Goal: Task Accomplishment & Management: Manage account settings

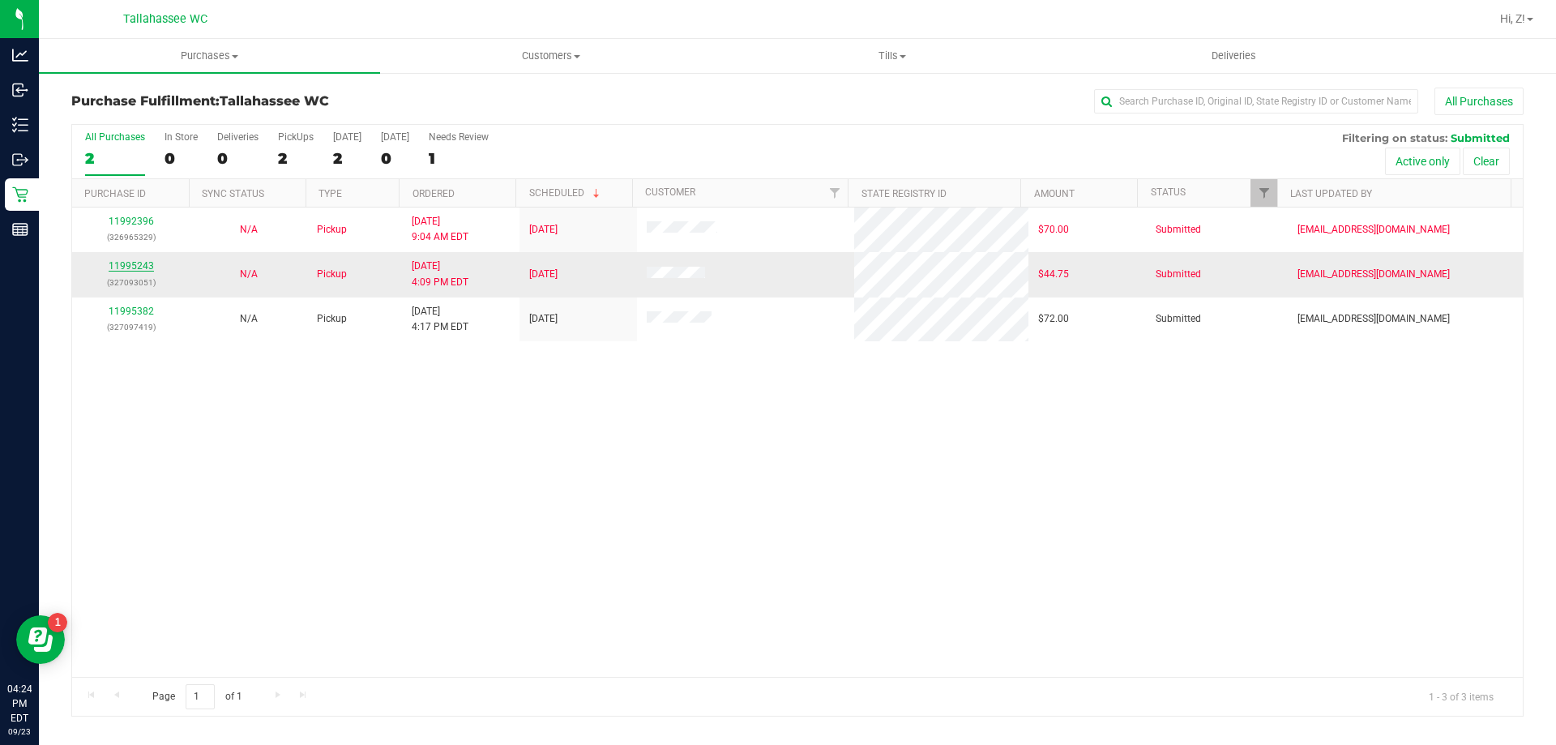
click at [134, 262] on link "11995243" at bounding box center [131, 265] width 45 height 11
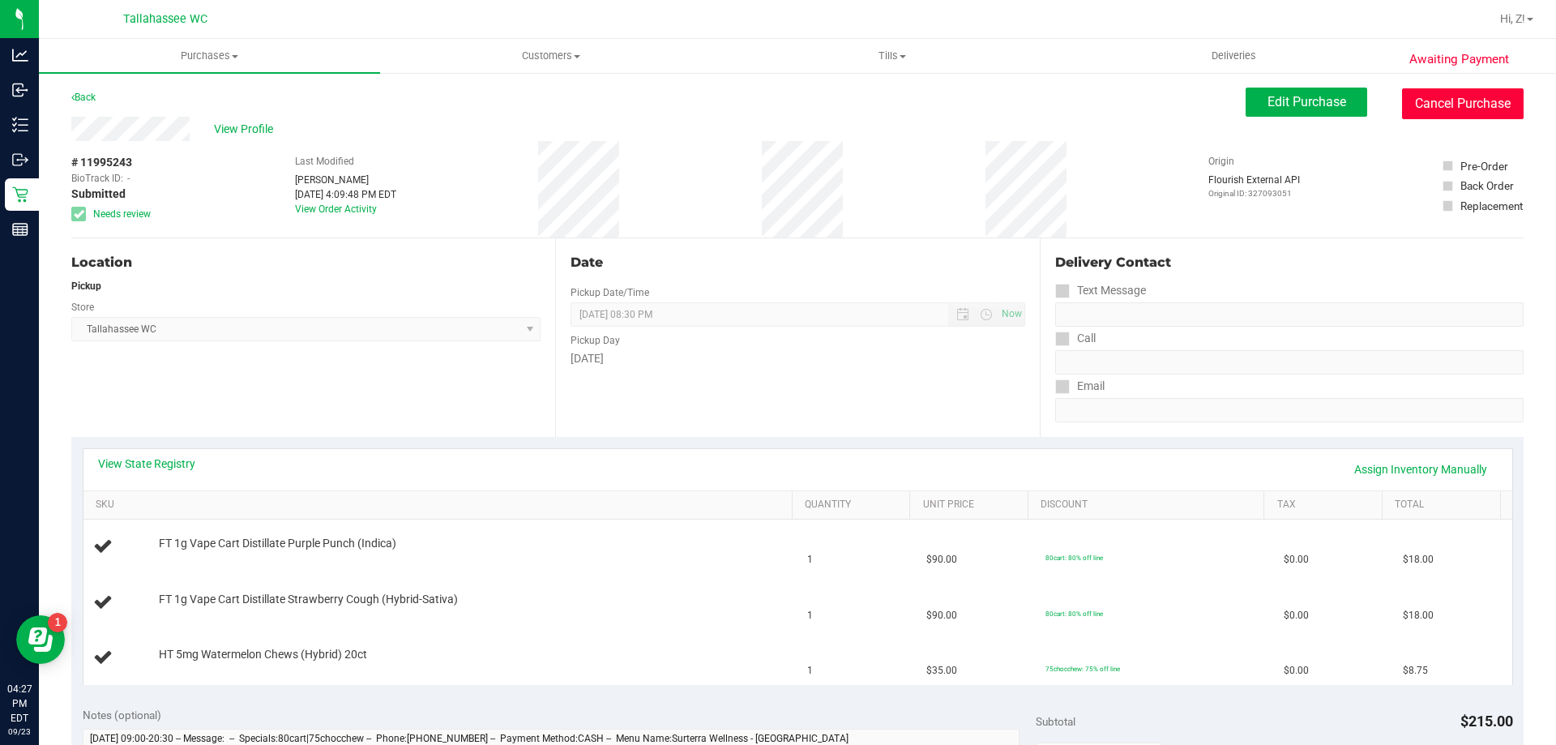
click at [1434, 94] on button "Cancel Purchase" at bounding box center [1463, 103] width 122 height 31
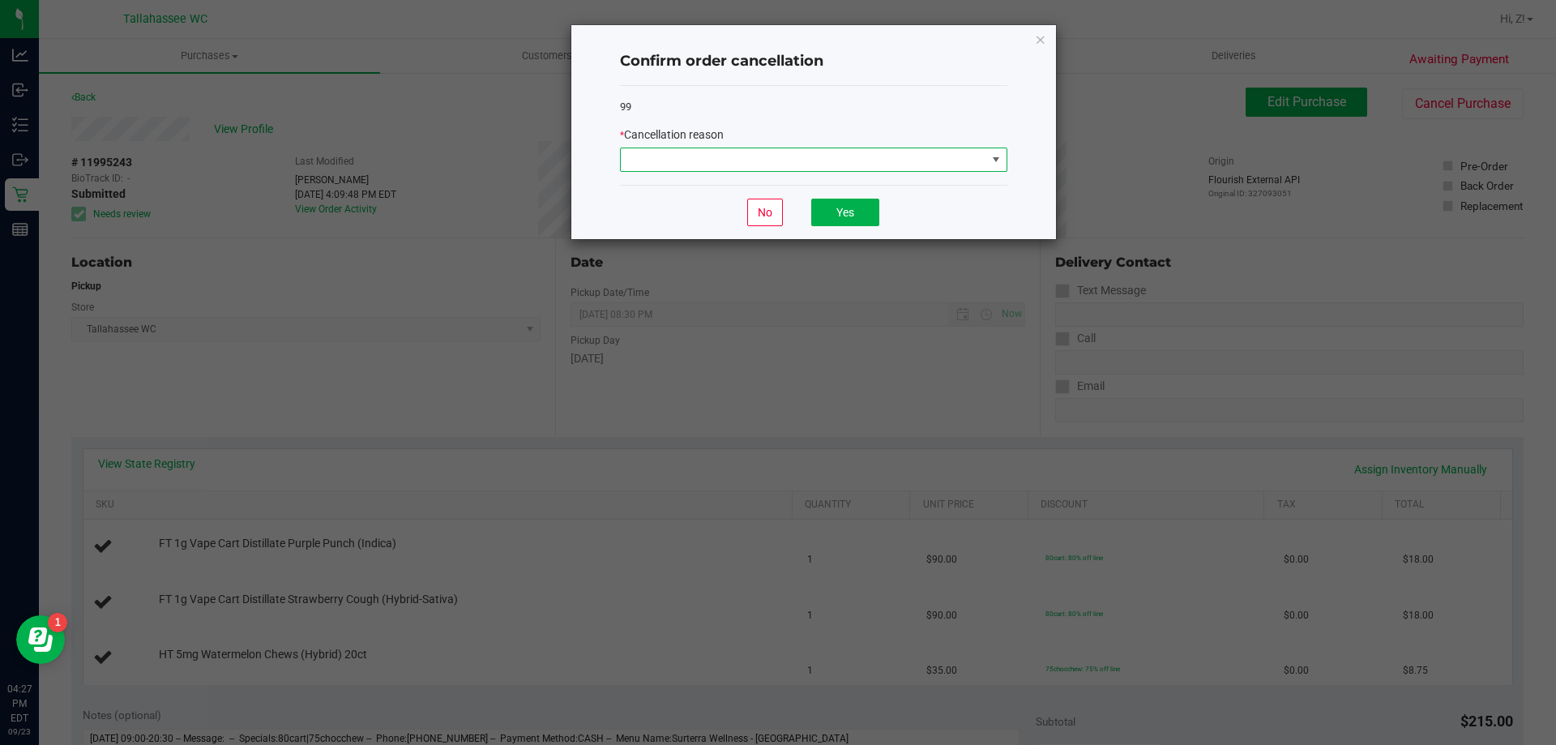
click at [968, 167] on span at bounding box center [803, 159] width 365 height 23
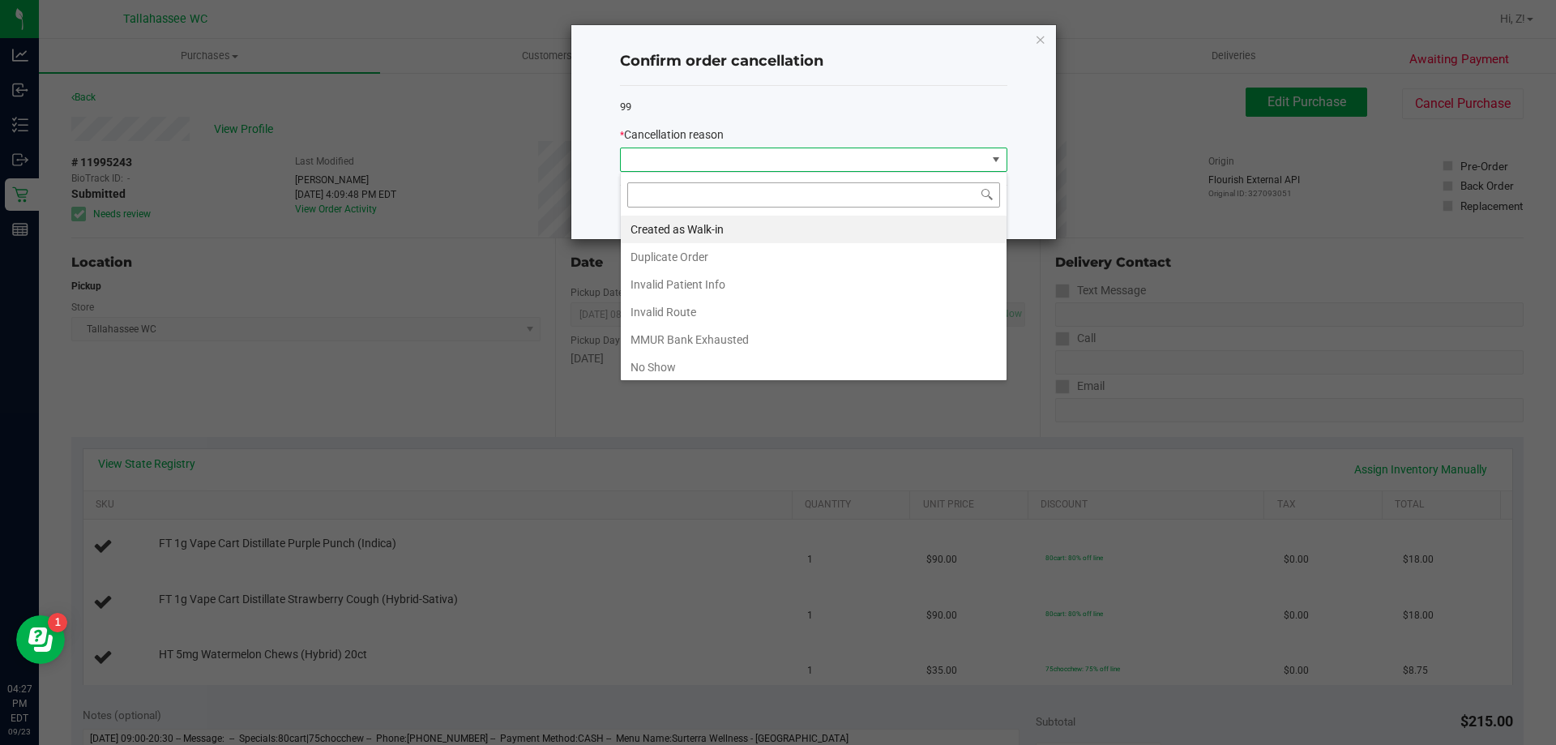
scroll to position [24, 387]
click at [857, 238] on li "Created as Walk-in" at bounding box center [814, 230] width 386 height 28
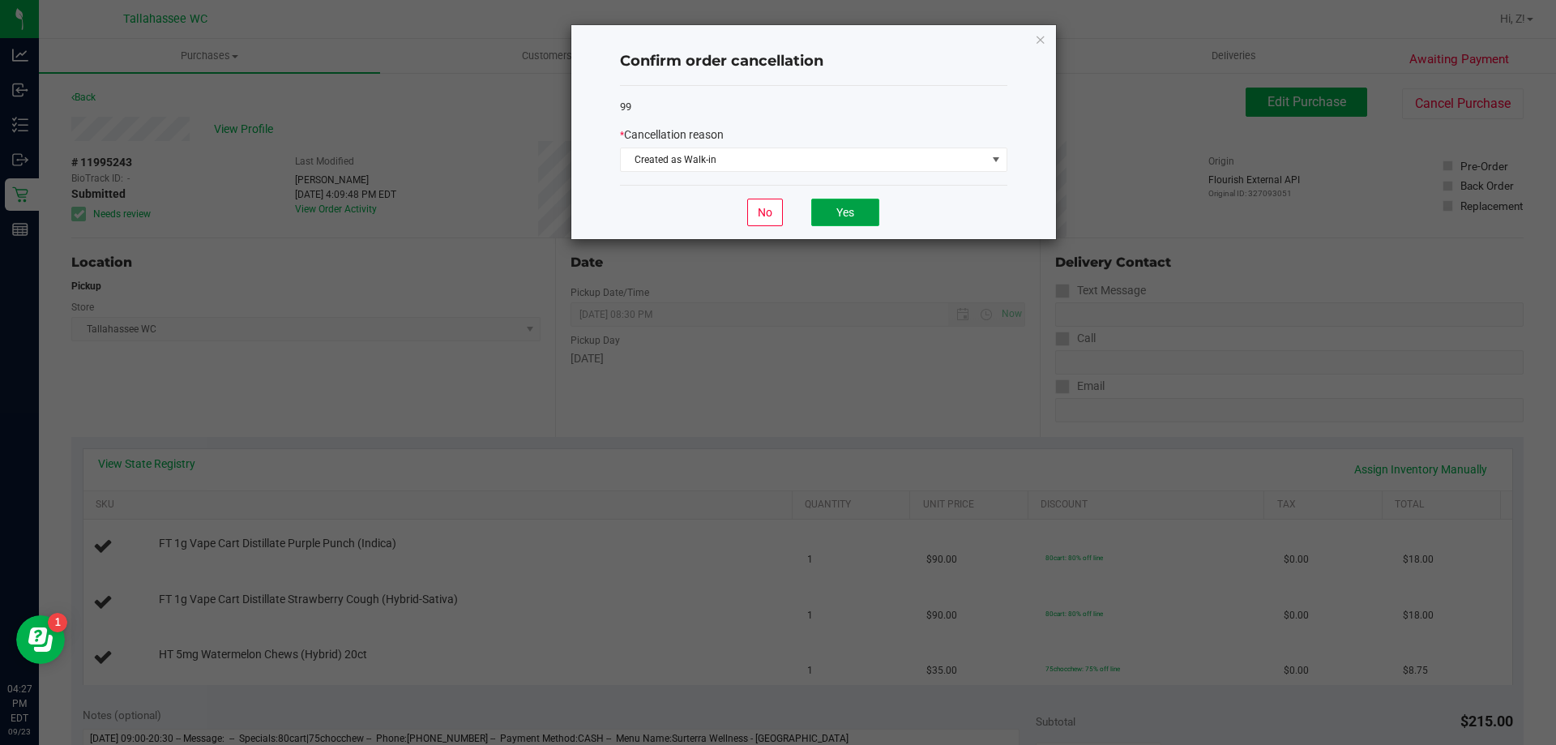
click at [865, 213] on button "Yes" at bounding box center [845, 213] width 68 height 28
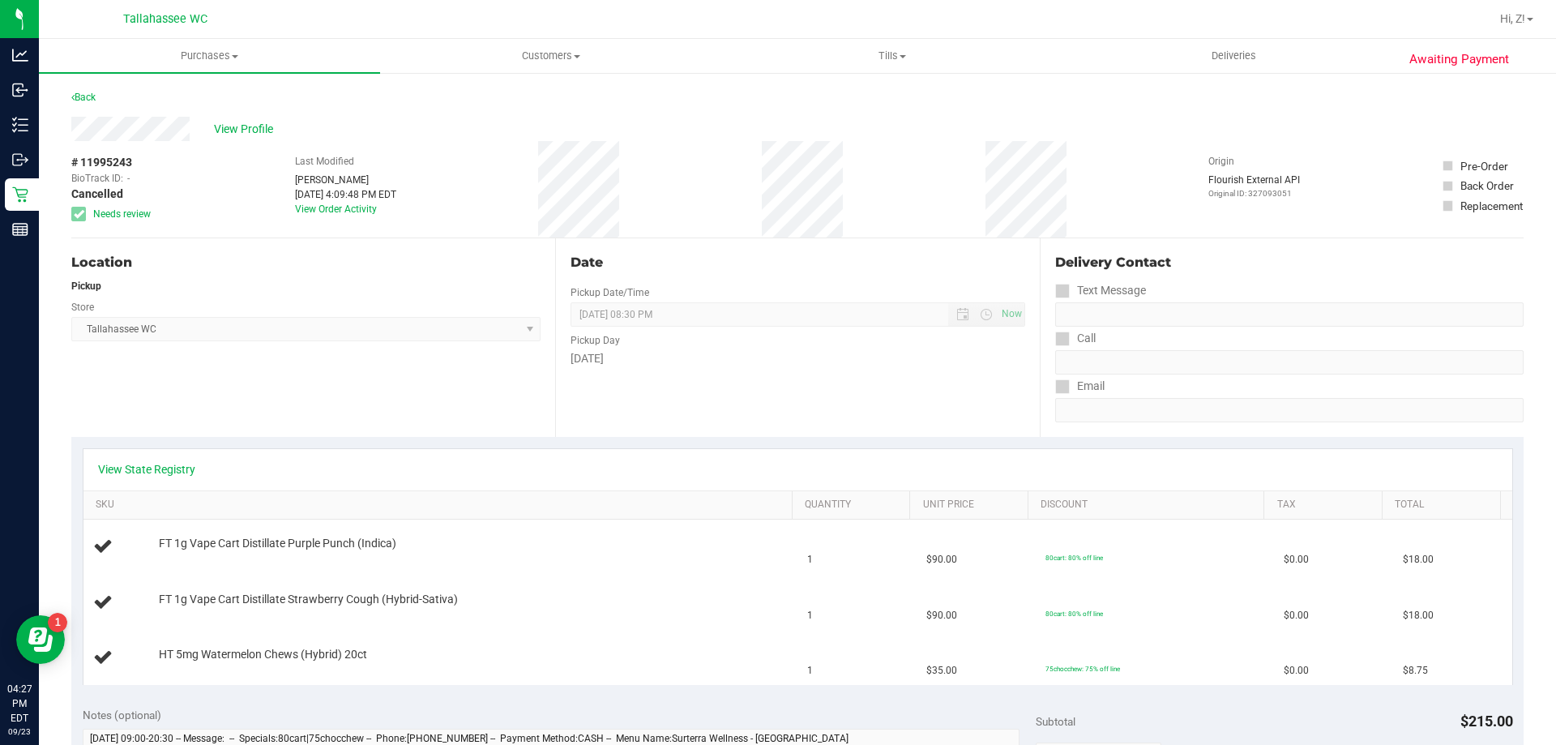
click at [99, 92] on div "Back" at bounding box center [797, 102] width 1452 height 29
click at [95, 98] on link "Back" at bounding box center [83, 97] width 24 height 11
